Goal: Feedback & Contribution: Submit feedback/report problem

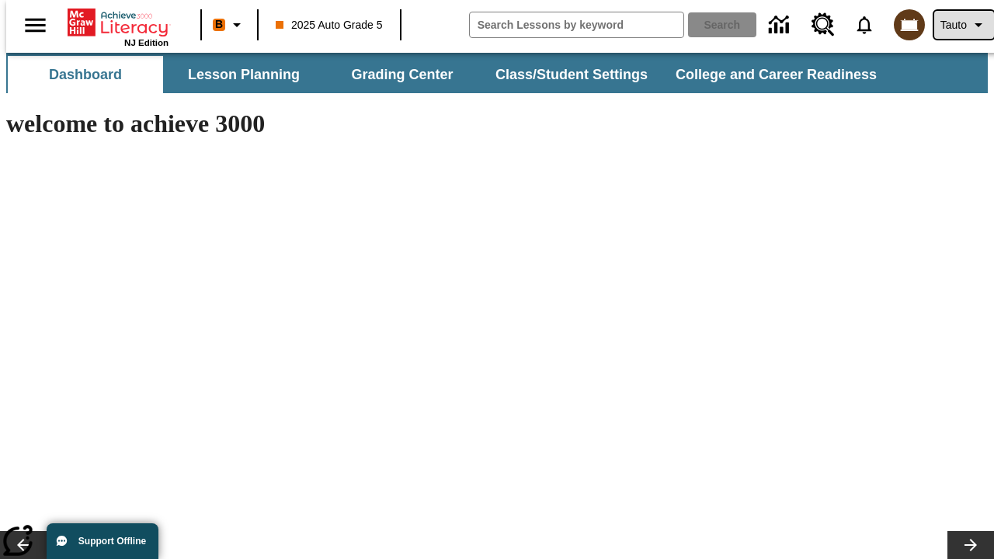
click at [956, 25] on span "Tauto" at bounding box center [954, 25] width 26 height 16
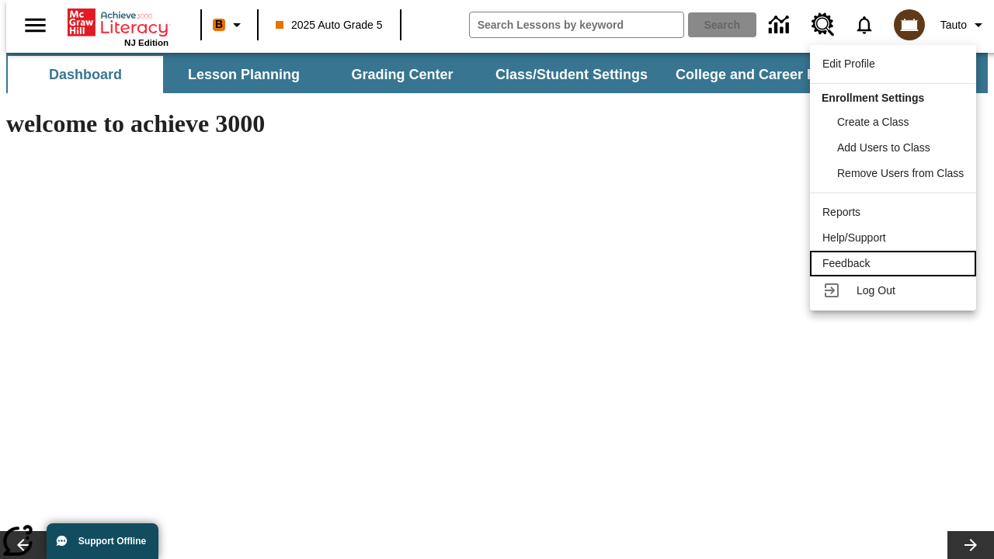
click at [896, 263] on div "Feedback" at bounding box center [893, 264] width 141 height 16
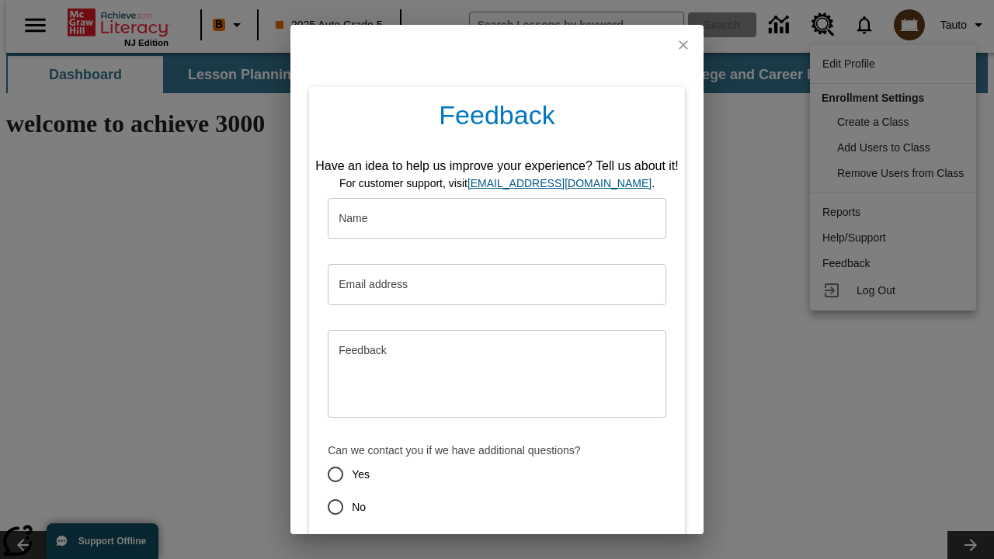
click at [416, 548] on button "Submit" at bounding box center [425, 562] width 61 height 29
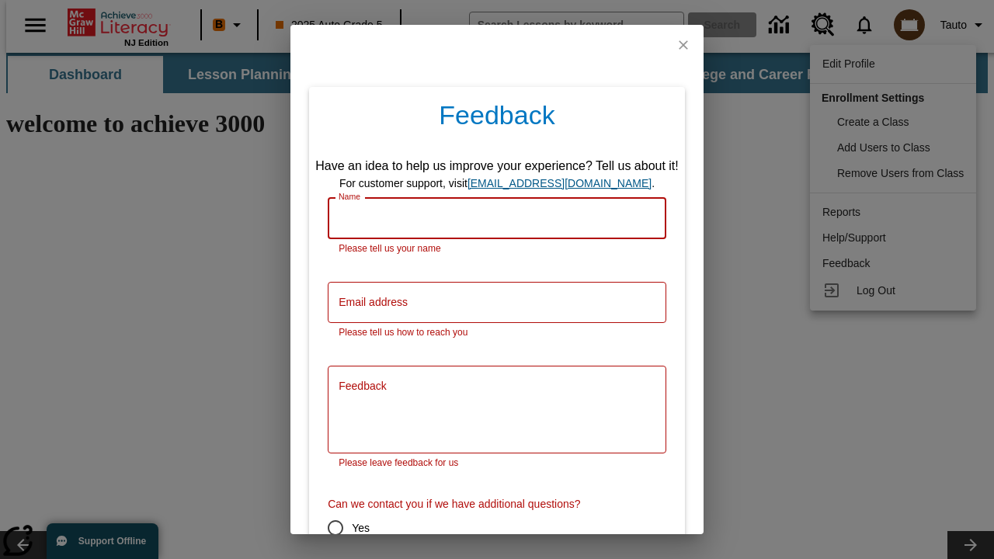
scroll to position [77, 0]
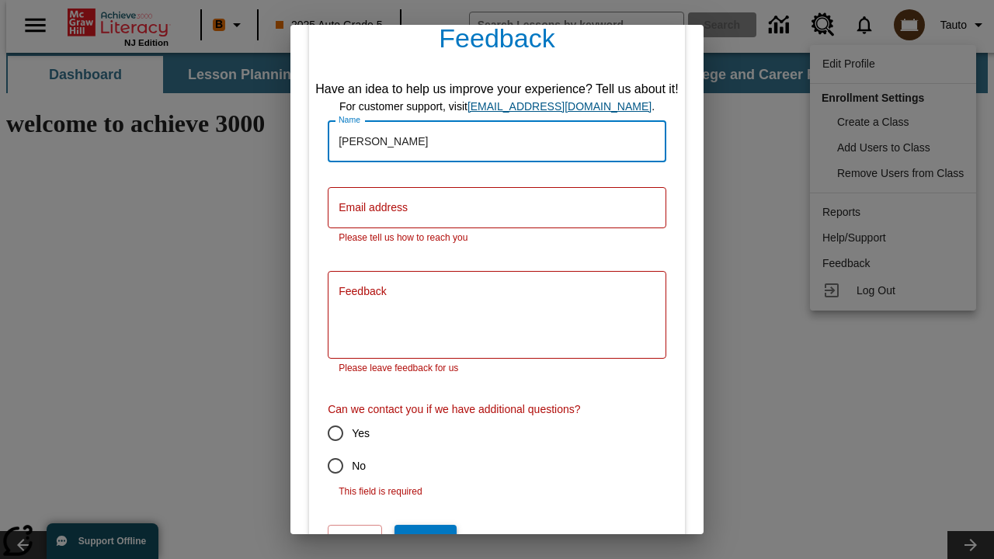
type input "[PERSON_NAME]"
type input "[EMAIL_ADDRESS][DOMAIN_NAME]"
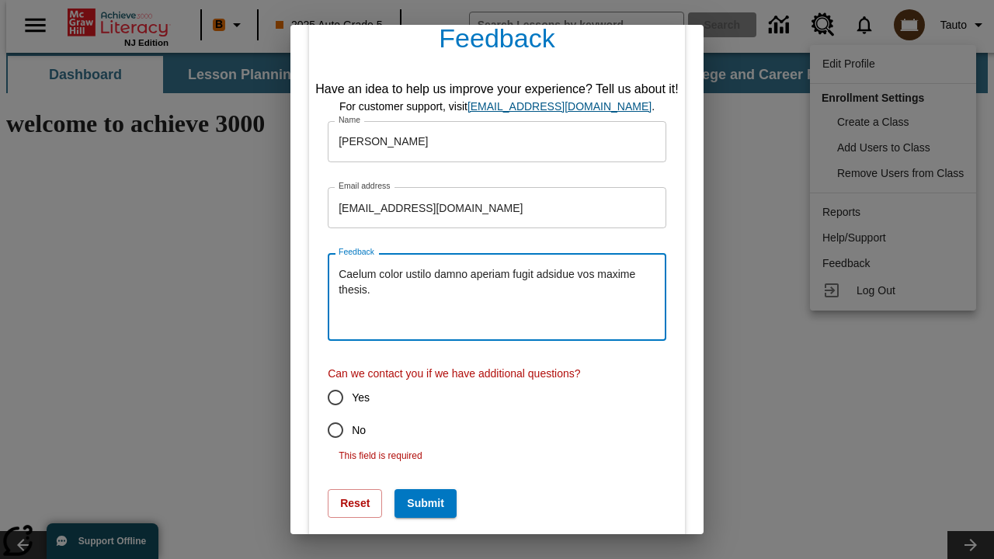
type textarea "Caelum color ustilo damno aperiam fugit adsidue vos maxime thesis."
click at [325, 430] on input "No" at bounding box center [335, 430] width 33 height 33
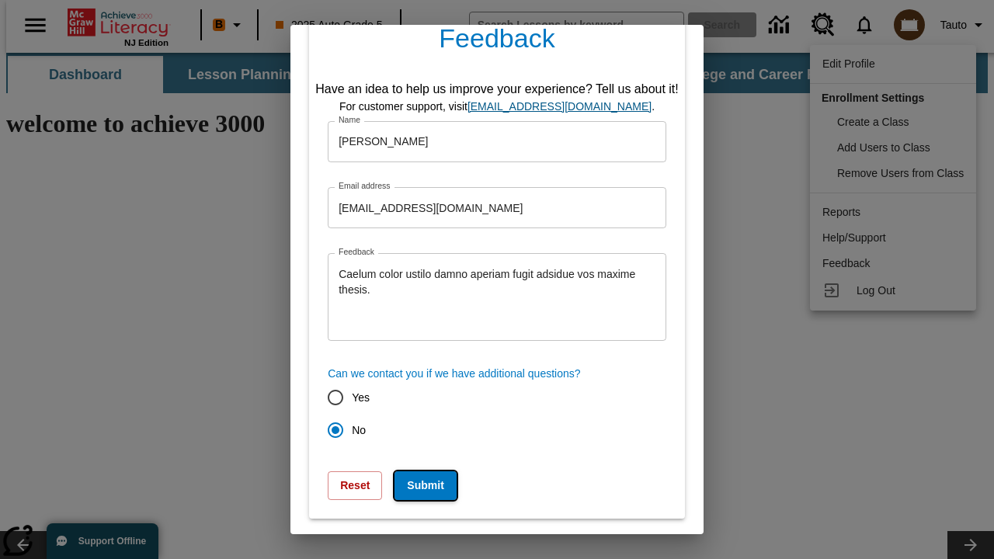
click at [416, 486] on button "Submit" at bounding box center [425, 486] width 61 height 29
radio input "false"
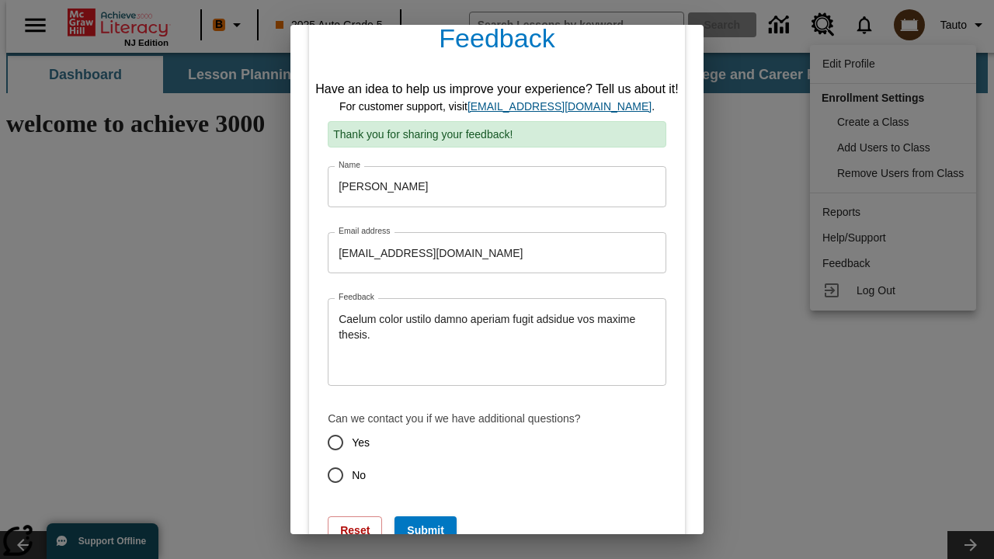
click at [565, 106] on link "[EMAIL_ADDRESS][DOMAIN_NAME]" at bounding box center [560, 106] width 184 height 12
